Goal: Information Seeking & Learning: Learn about a topic

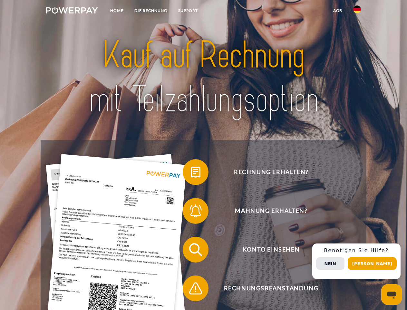
click at [72, 11] on img at bounding box center [72, 10] width 52 height 6
click at [357, 11] on img at bounding box center [357, 9] width 8 height 8
click at [338, 11] on link "agb" at bounding box center [338, 11] width 20 height 12
click at [191, 173] on span at bounding box center [186, 172] width 32 height 32
click at [191, 212] on span at bounding box center [186, 210] width 32 height 32
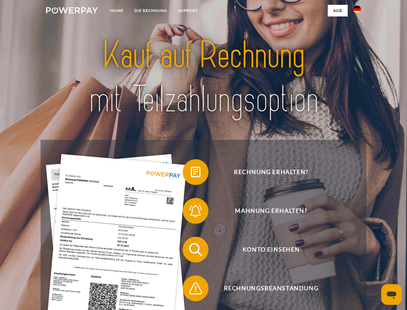
click at [191, 251] on div "Rechnung erhalten? Mahnung erhalten? Konto einsehen" at bounding box center [204, 269] width 326 height 258
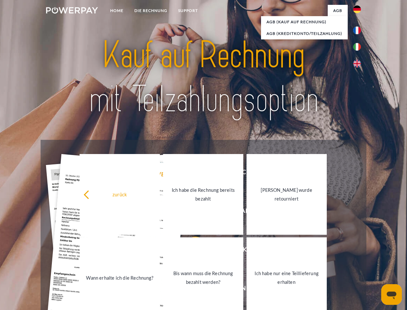
click at [191, 289] on link "Bis wann muss die Rechnung bezahlt werden?" at bounding box center [203, 277] width 80 height 81
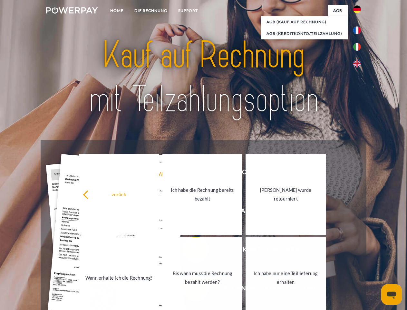
click at [359, 261] on div "Rechnung erhalten? Mahnung erhalten? Konto einsehen" at bounding box center [204, 269] width 326 height 258
click at [343, 262] on span "Konto einsehen" at bounding box center [271, 249] width 158 height 26
click at [375, 263] on header "Home DIE RECHNUNG SUPPORT" at bounding box center [203, 222] width 407 height 445
